Goal: Register for event/course

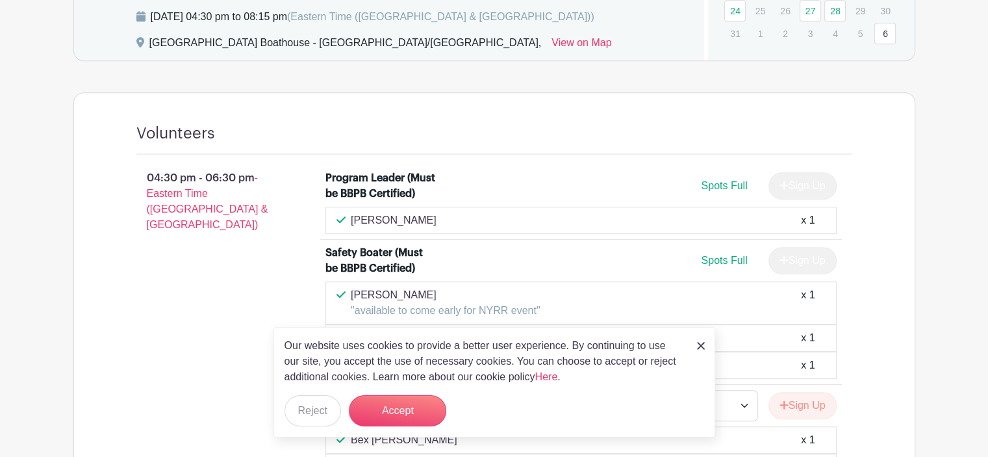
scroll to position [703, 0]
click at [694, 350] on div "Our website uses cookies to provide a better user experience. By continuing to …" at bounding box center [495, 382] width 442 height 110
click at [698, 348] on img at bounding box center [701, 346] width 8 height 8
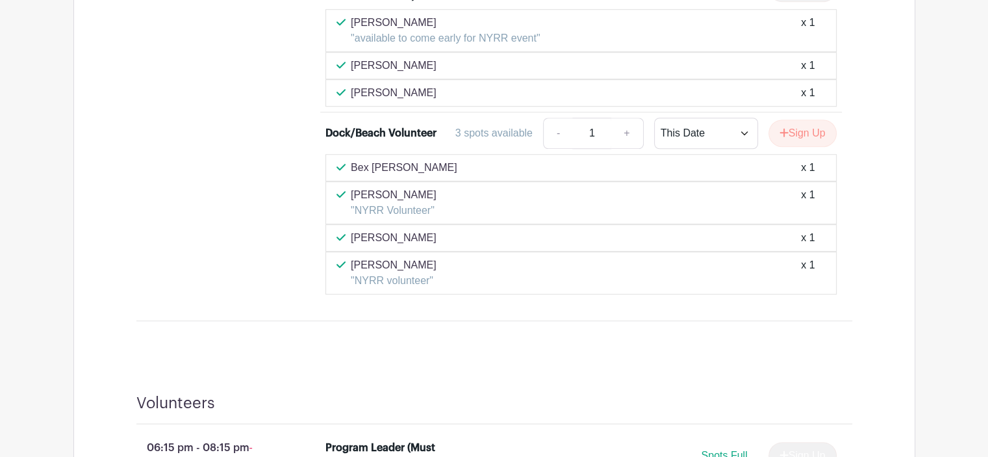
scroll to position [977, 0]
click at [622, 127] on link "+" at bounding box center [627, 132] width 32 height 31
type input "2"
click at [787, 131] on button "Sign Up" at bounding box center [803, 132] width 68 height 27
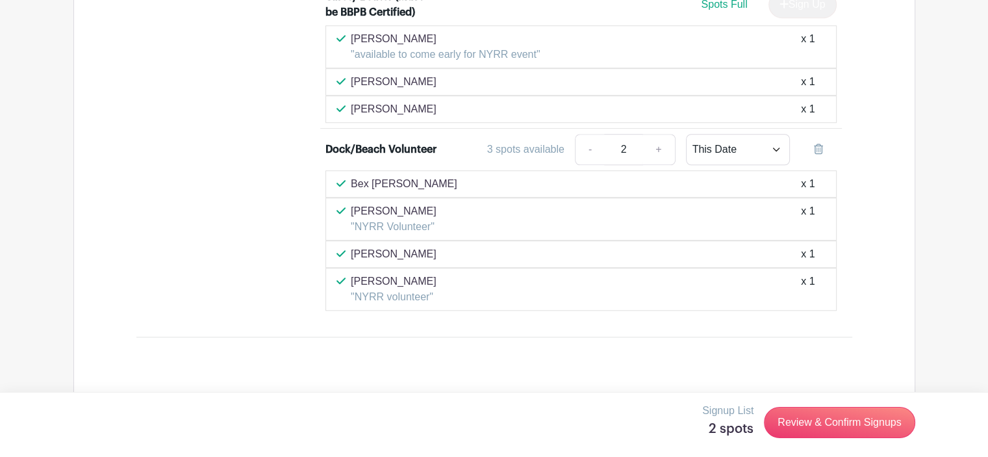
scroll to position [962, 0]
click at [657, 148] on link "+" at bounding box center [659, 147] width 32 height 31
type input "3"
click at [657, 148] on link "+" at bounding box center [659, 147] width 32 height 31
click at [609, 150] on input "3" at bounding box center [623, 147] width 39 height 31
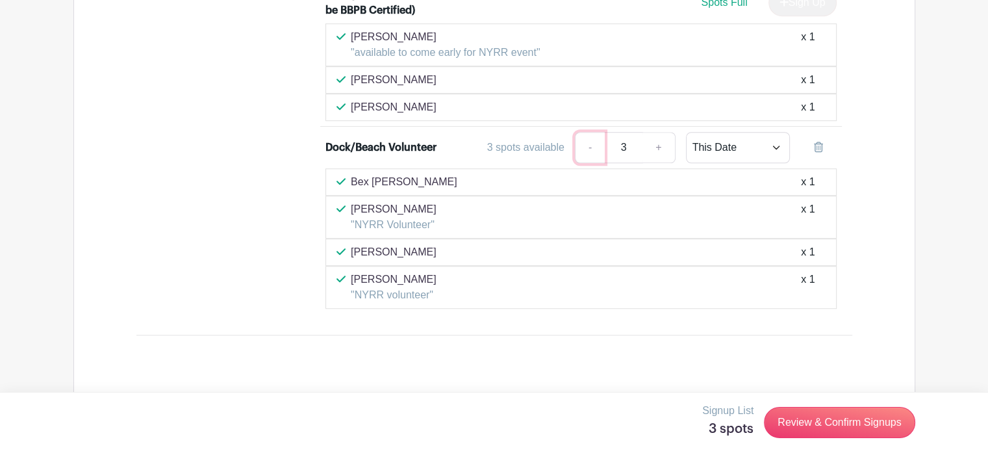
click at [598, 143] on link "-" at bounding box center [590, 147] width 30 height 31
type input "1"
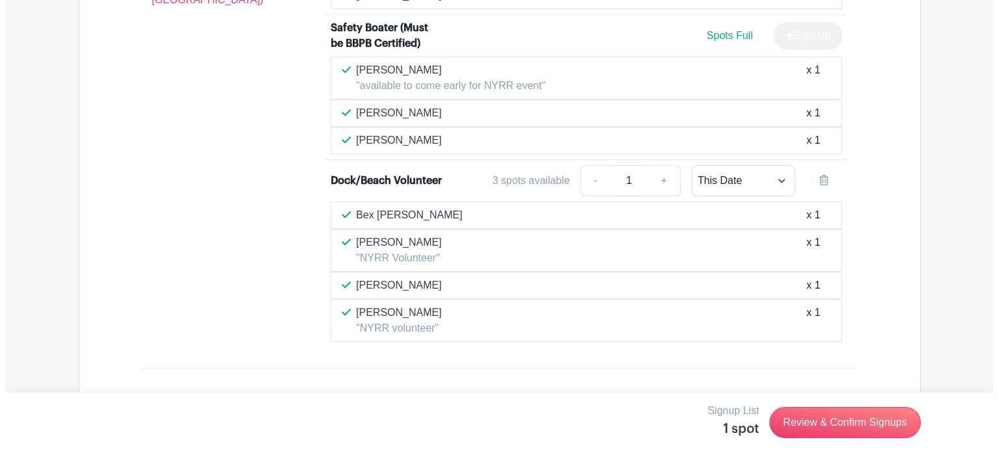
scroll to position [930, 0]
click at [657, 179] on link "+" at bounding box center [659, 179] width 32 height 31
type input "2"
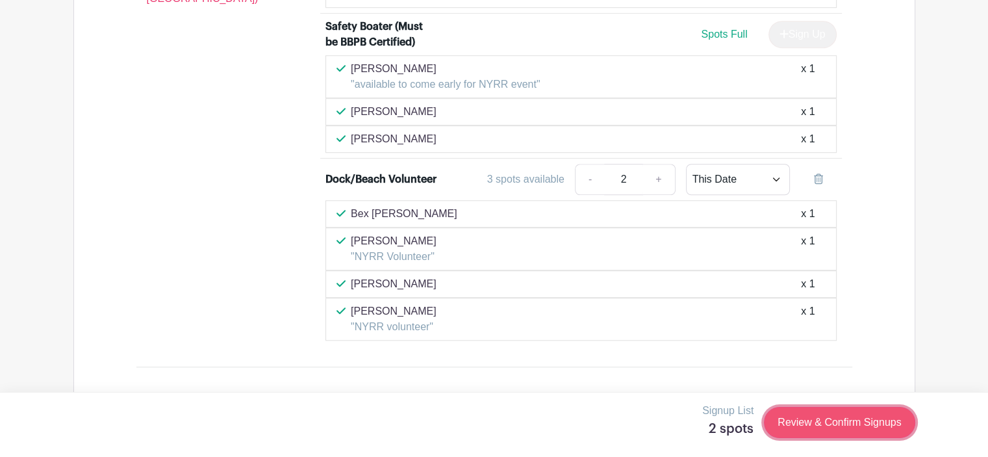
click at [790, 421] on link "Review & Confirm Signups" at bounding box center [839, 422] width 151 height 31
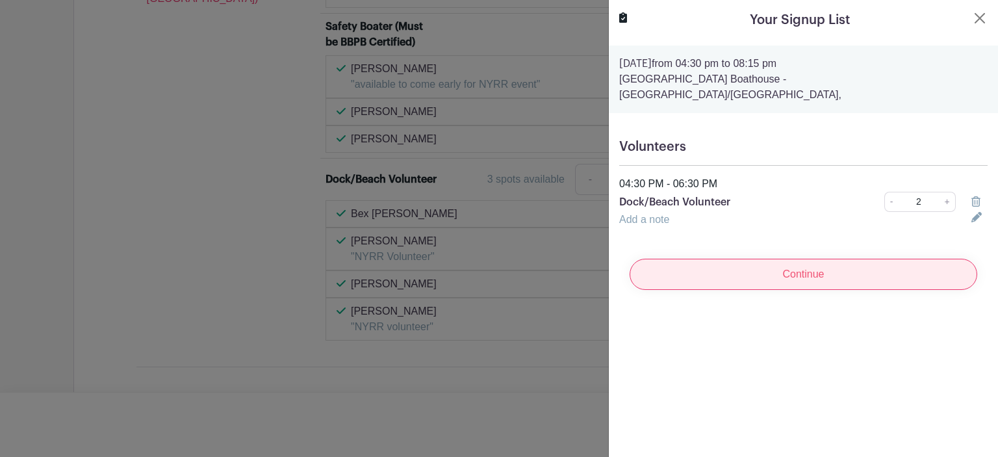
click at [724, 272] on input "Continue" at bounding box center [804, 274] width 348 height 31
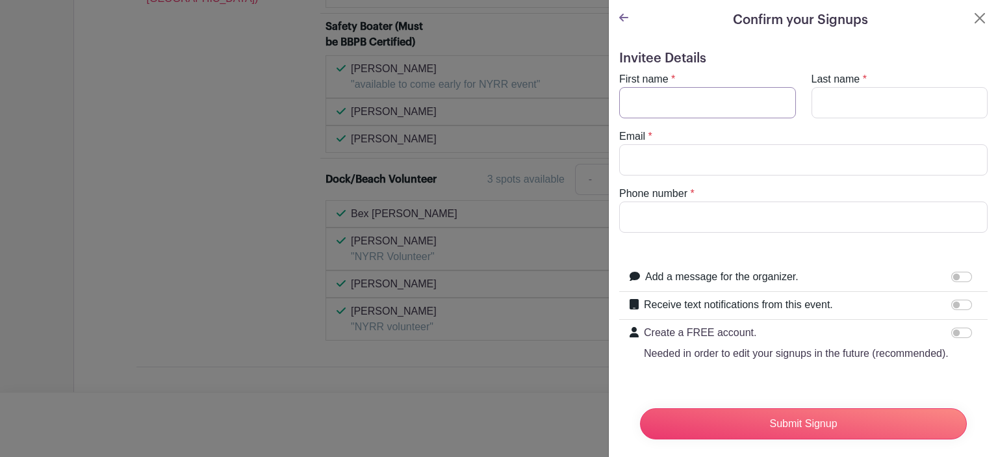
click at [676, 105] on input "First name" at bounding box center [707, 102] width 177 height 31
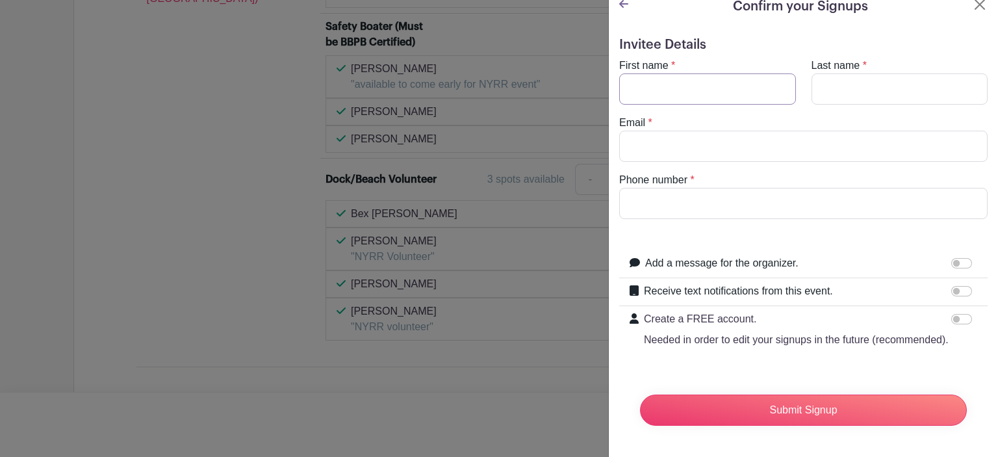
scroll to position [0, 0]
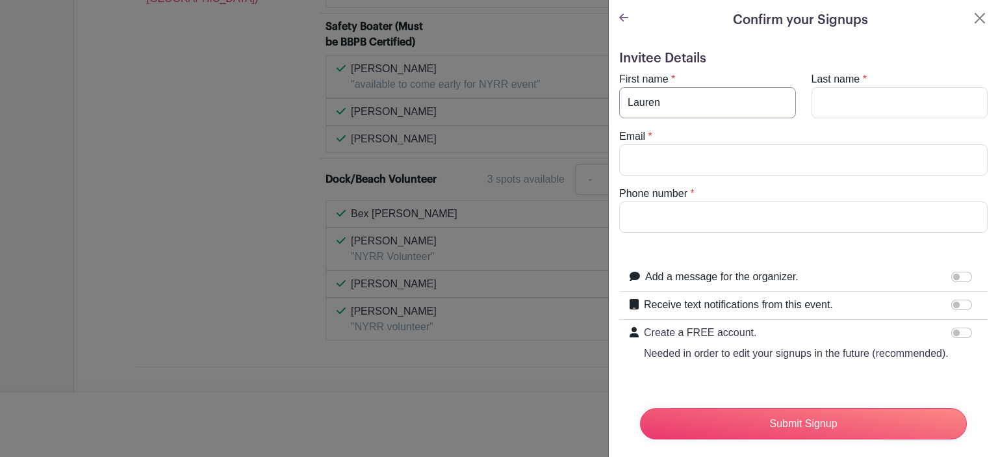
type input "Lauren"
click at [834, 119] on turbo-frame "First name * [PERSON_NAME] Last name * Email * Phone number *" at bounding box center [803, 151] width 368 height 161
click at [834, 116] on input "Last name" at bounding box center [900, 102] width 177 height 31
type input "[PERSON_NAME]"
click at [754, 161] on input "Email" at bounding box center [803, 159] width 368 height 31
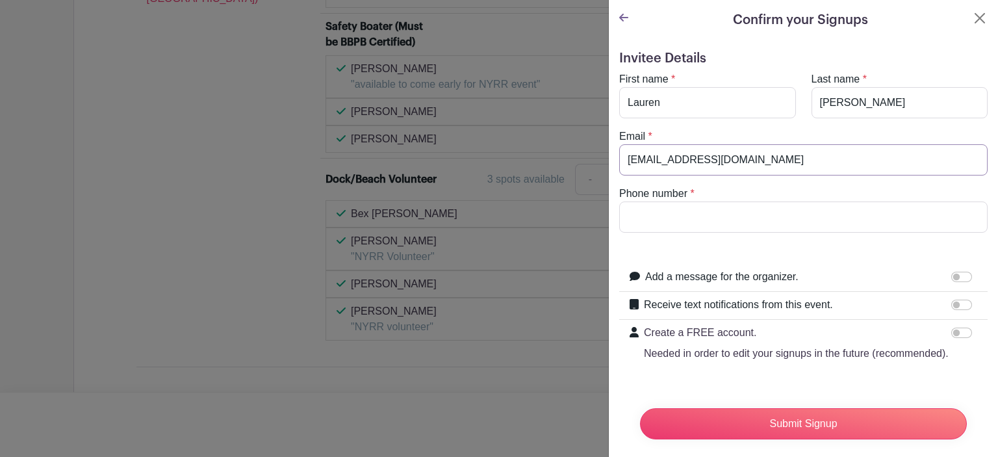
type input "[EMAIL_ADDRESS][DOMAIN_NAME]"
click at [700, 216] on input "Phone number" at bounding box center [803, 216] width 368 height 31
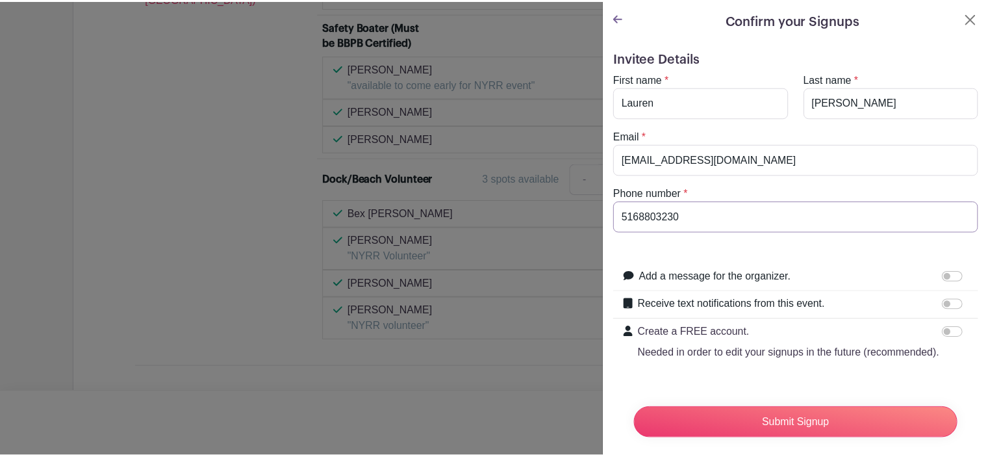
scroll to position [38, 0]
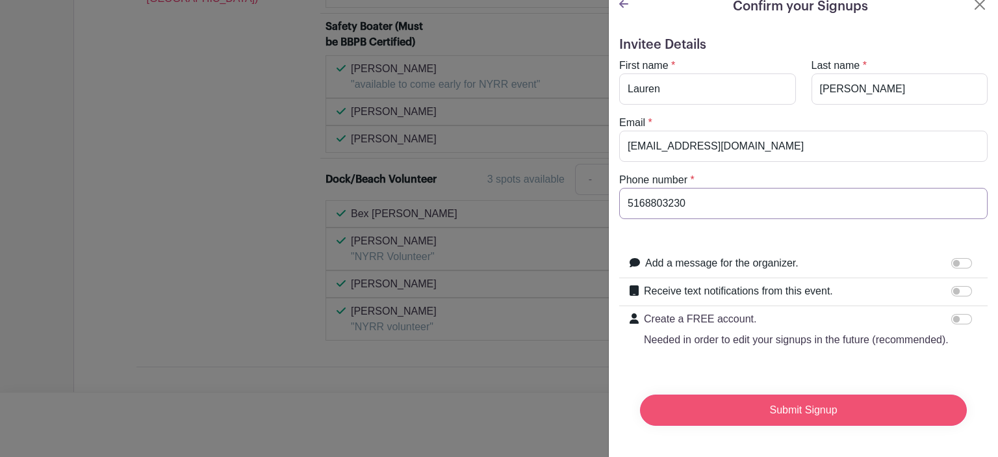
type input "5168803230"
click at [751, 394] on input "Submit Signup" at bounding box center [803, 409] width 327 height 31
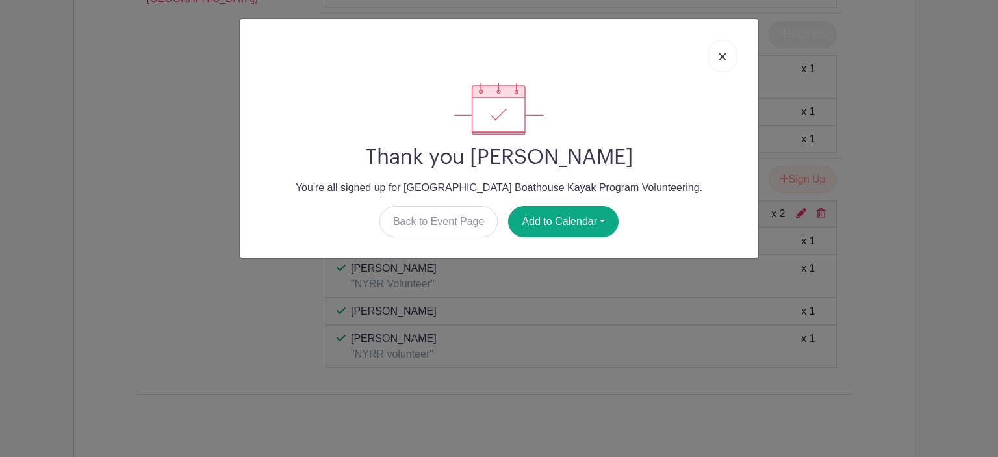
click at [727, 52] on link at bounding box center [723, 56] width 30 height 32
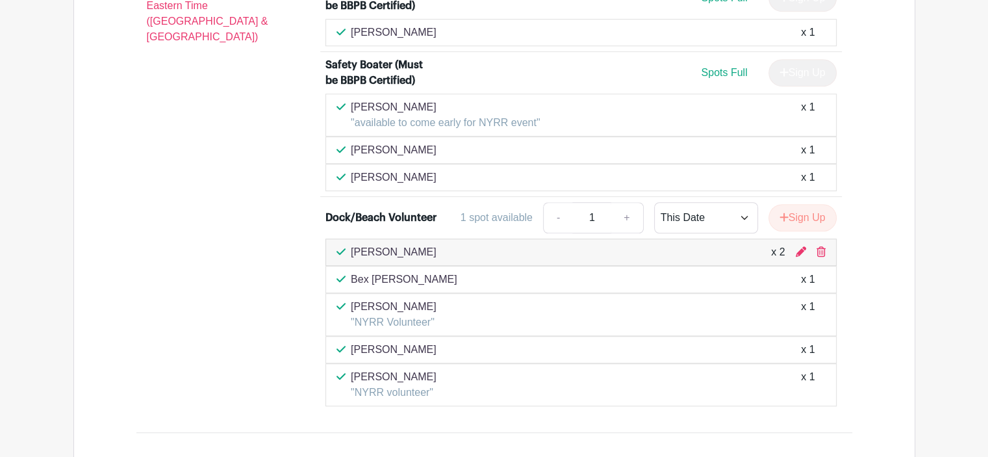
scroll to position [891, 0]
click at [561, 218] on link "-" at bounding box center [558, 218] width 30 height 31
click at [798, 250] on icon at bounding box center [801, 252] width 10 height 10
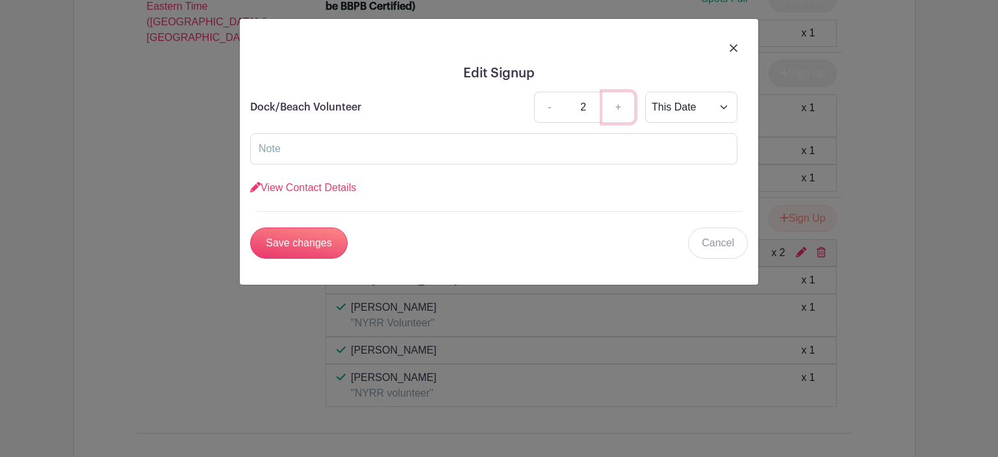
click at [626, 115] on link "+" at bounding box center [618, 107] width 32 height 31
click at [554, 103] on link "-" at bounding box center [549, 107] width 30 height 31
type input "1"
click at [314, 255] on input "Save changes" at bounding box center [298, 242] width 97 height 31
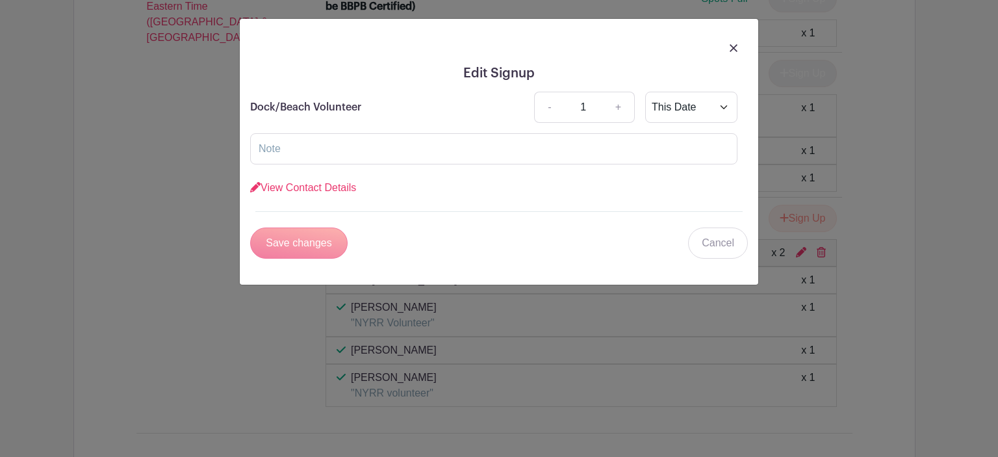
click at [309, 242] on div "Save changes" at bounding box center [298, 242] width 97 height 31
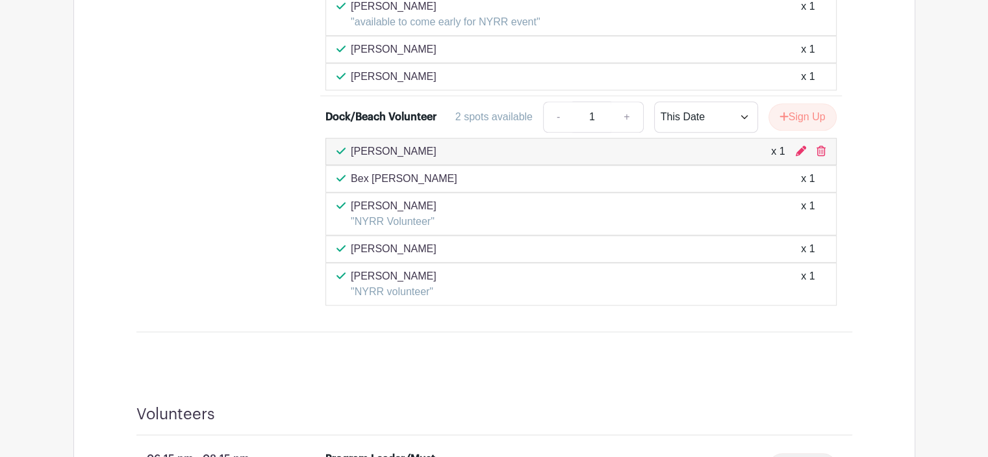
scroll to position [992, 0]
click at [801, 150] on icon at bounding box center [801, 151] width 10 height 10
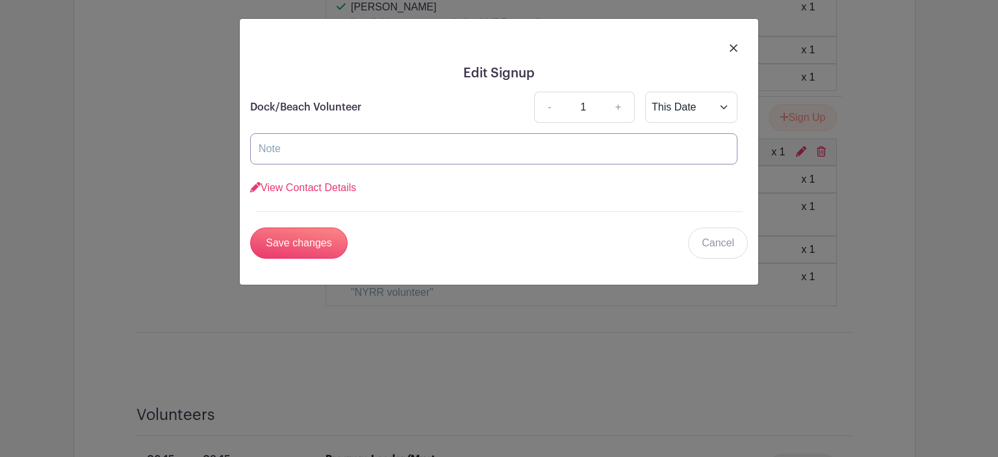
click at [457, 155] on input "text" at bounding box center [493, 148] width 487 height 31
type input "NYRR Volunteer"
click at [250, 227] on input "Save changes" at bounding box center [298, 242] width 97 height 31
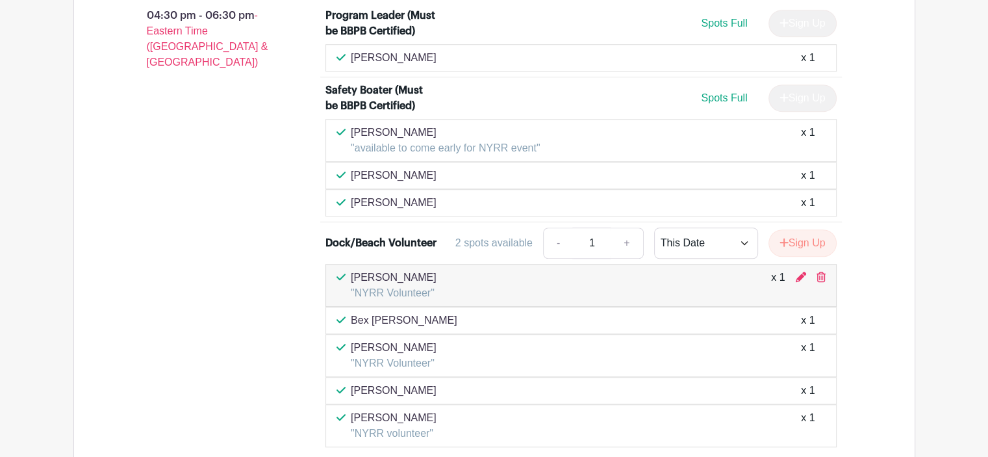
scroll to position [959, 0]
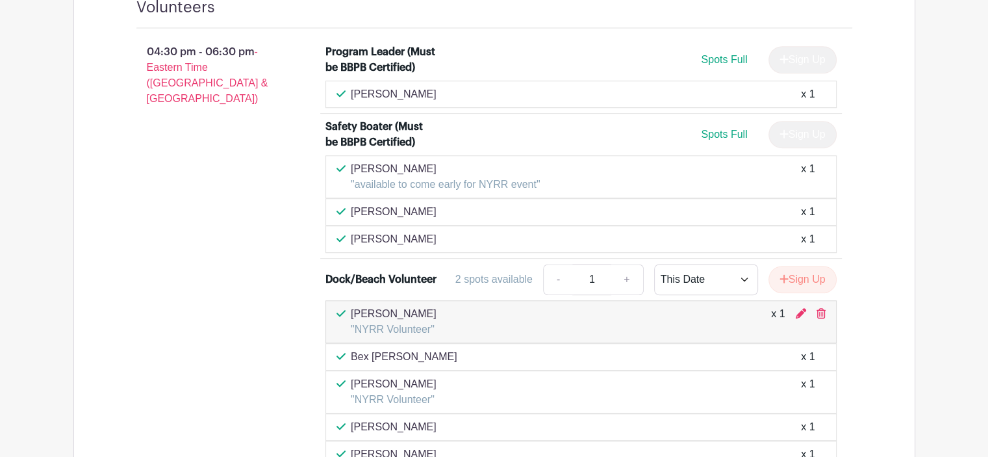
scroll to position [829, 0]
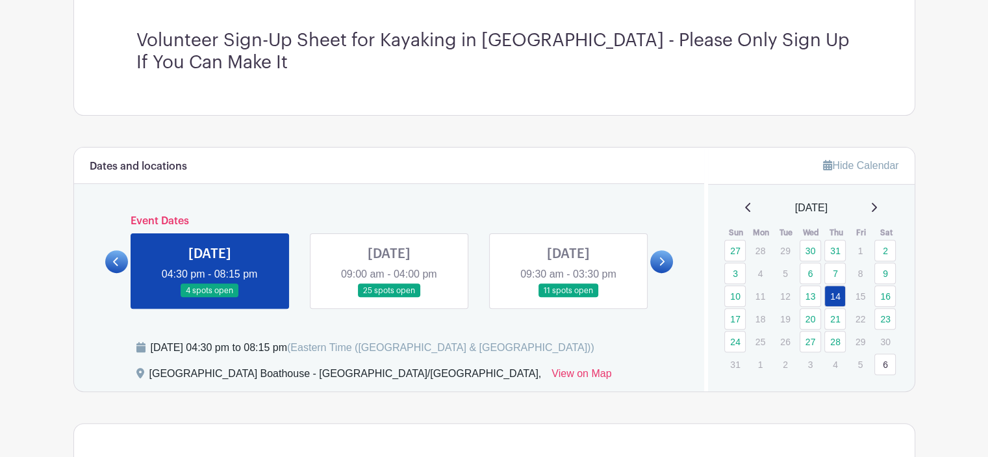
scroll to position [346, 0]
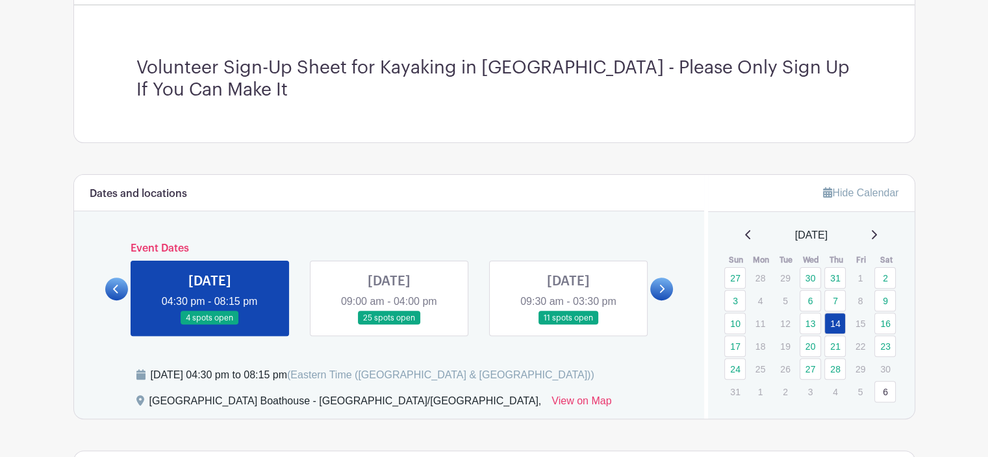
click at [660, 280] on link at bounding box center [661, 288] width 23 height 23
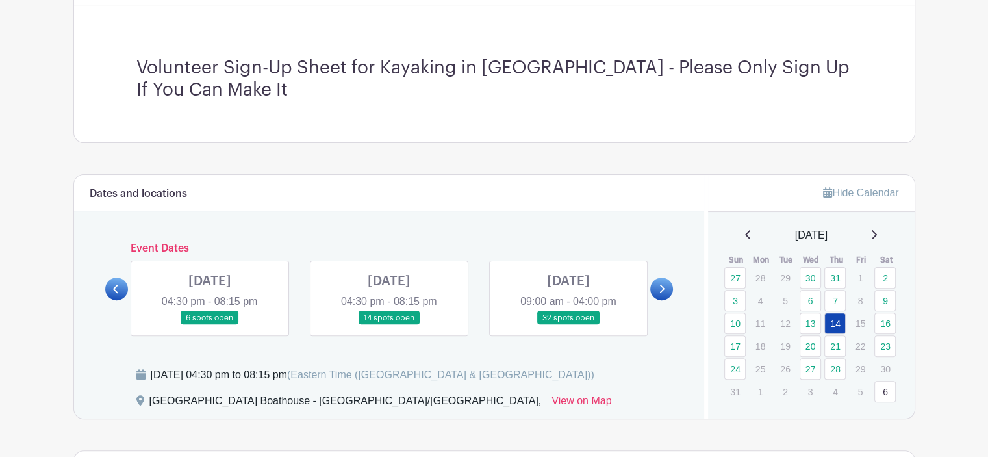
click at [210, 325] on link at bounding box center [210, 325] width 0 height 0
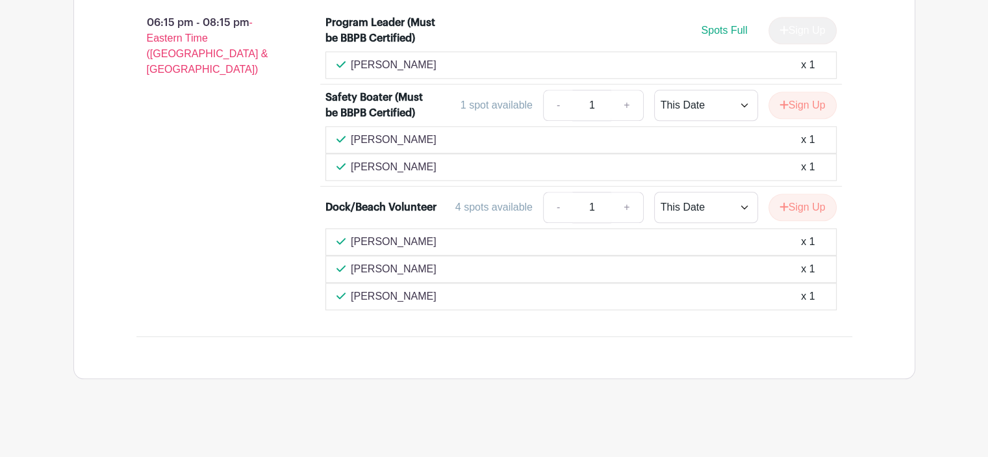
scroll to position [1466, 0]
